Goal: Task Accomplishment & Management: Complete application form

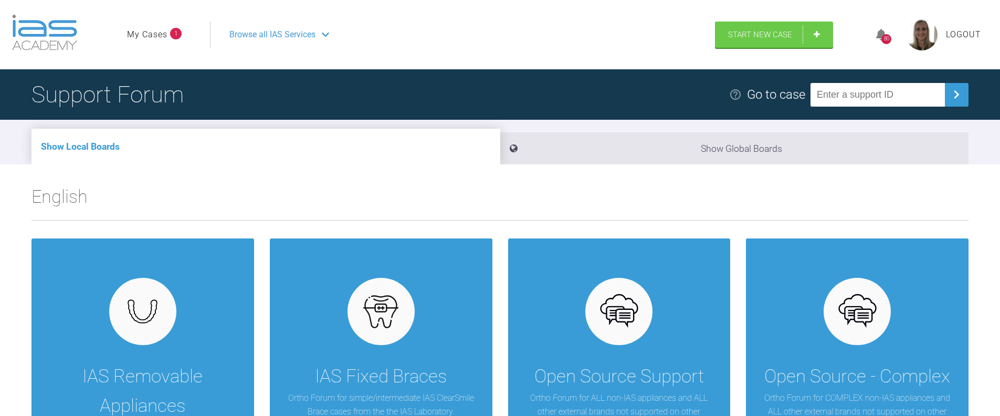
click at [158, 28] on link "My Cases" at bounding box center [147, 35] width 40 height 14
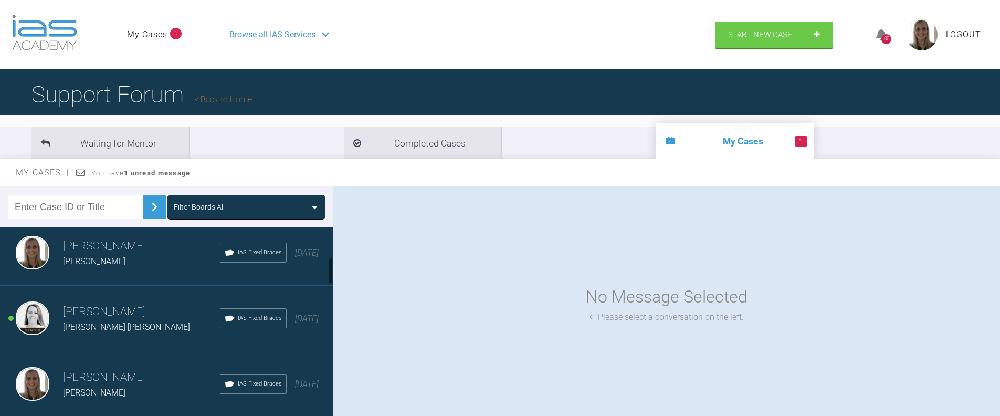
click at [96, 319] on div "Emma Dougherty Karen Elisabeth H. Holm" at bounding box center [141, 318] width 157 height 31
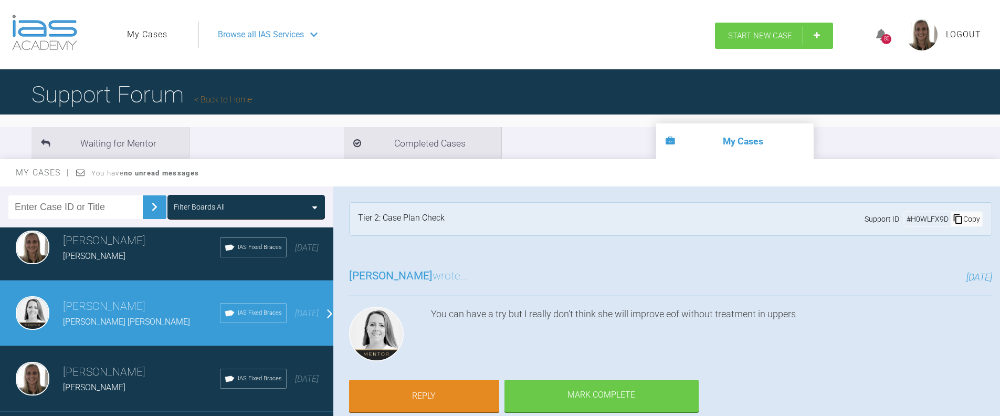
click at [736, 34] on span "Start New Case" at bounding box center [760, 35] width 64 height 9
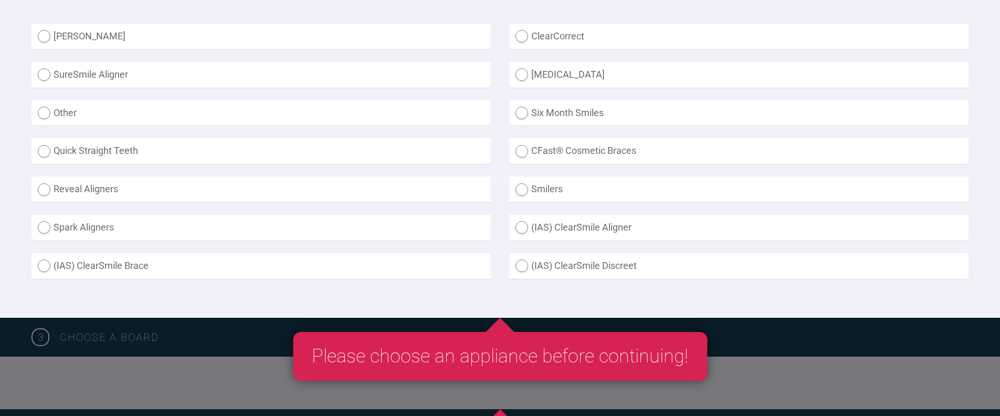
click at [146, 267] on label "(IAS) ClearSmile Brace" at bounding box center [261, 266] width 459 height 26
radio Brace "true"
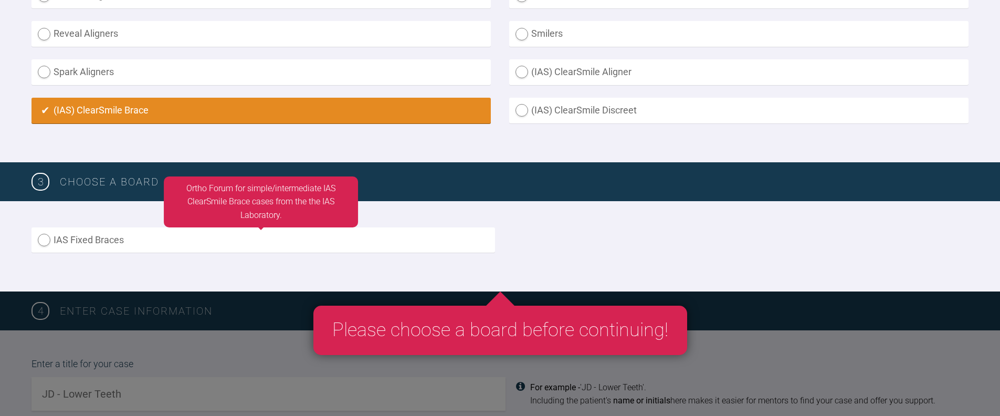
click at [110, 240] on label "IAS Fixed Braces" at bounding box center [264, 240] width 464 height 26
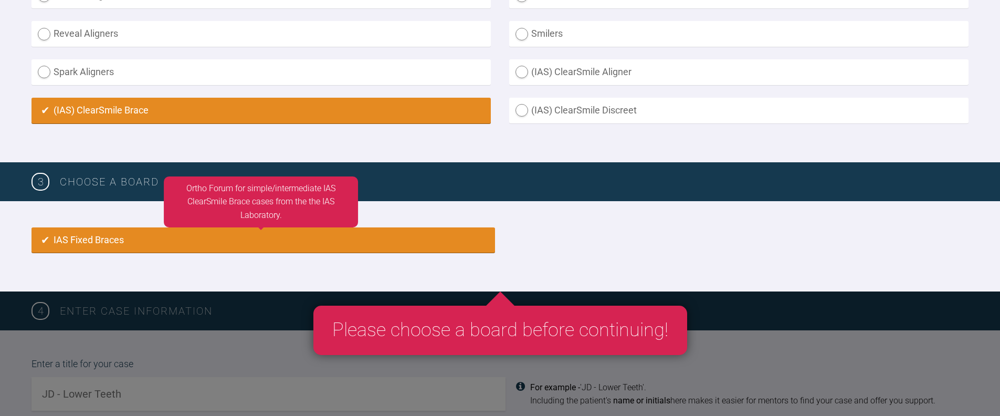
radio input "true"
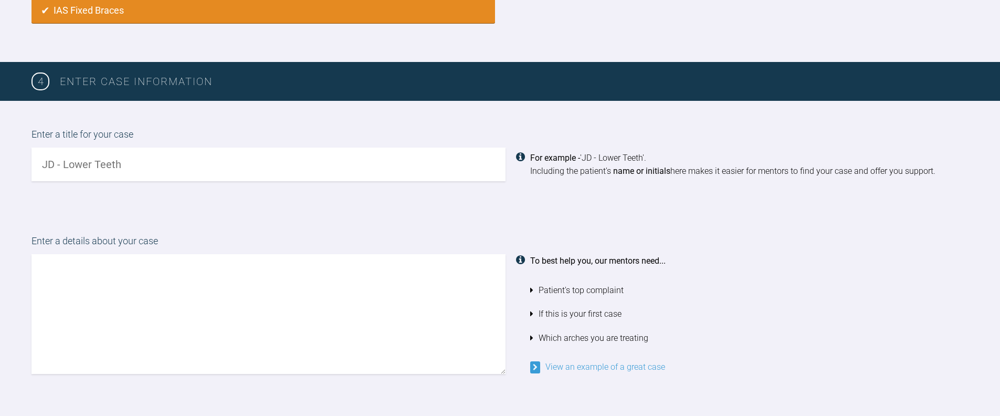
scroll to position [700, 0]
drag, startPoint x: 145, startPoint y: 170, endPoint x: 133, endPoint y: 154, distance: 20.0
click at [145, 170] on input "text" at bounding box center [269, 164] width 474 height 34
type input "Hanne Marie Møller"
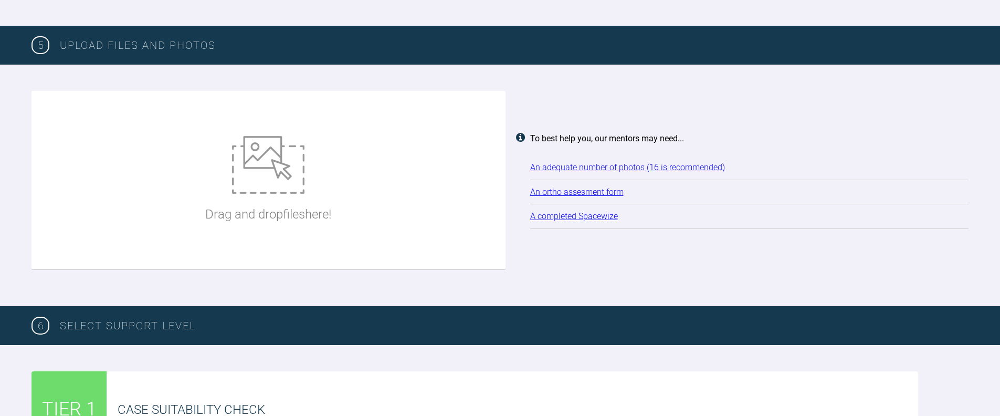
scroll to position [1278, 0]
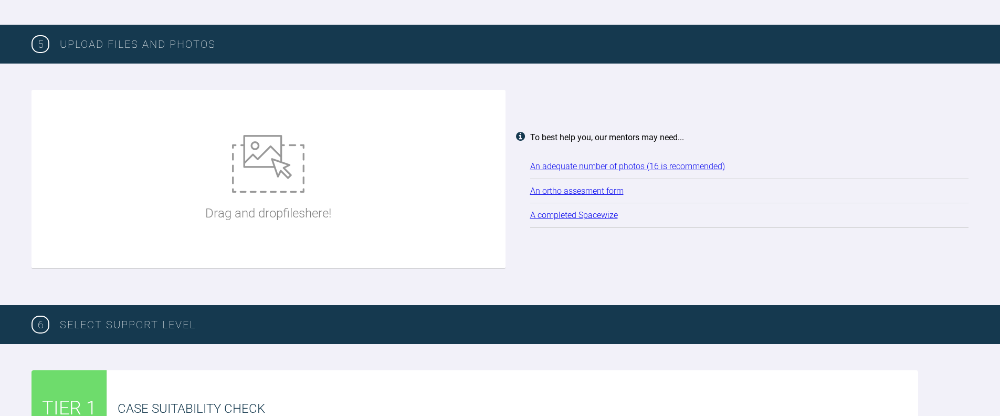
type textarea "Hi there, I have a potential new case, please have a look. Treatment only lower…"
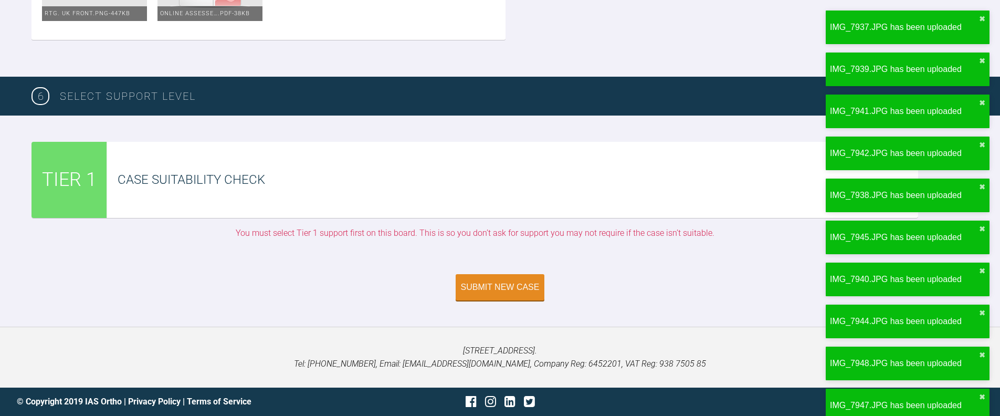
scroll to position [2604, 0]
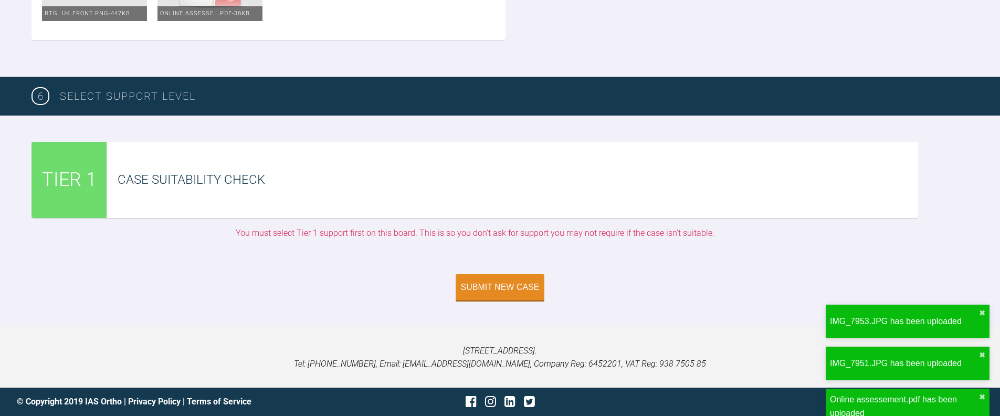
scroll to position [3169, 0]
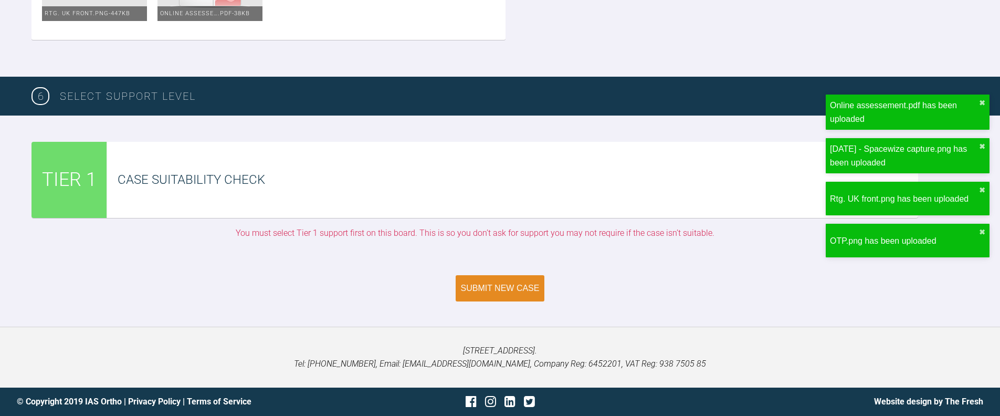
click at [486, 286] on div "Submit New Case" at bounding box center [500, 288] width 79 height 9
